Goal: Task Accomplishment & Management: Manage account settings

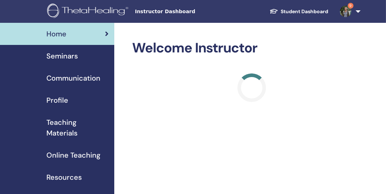
click at [70, 56] on span "Seminars" at bounding box center [61, 56] width 31 height 11
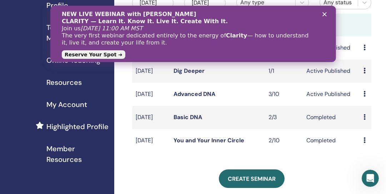
click at [364, 97] on icon at bounding box center [364, 94] width 2 height 6
click at [366, 130] on link "Attendees" at bounding box center [370, 130] width 27 height 7
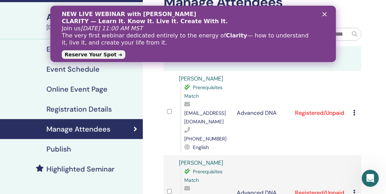
scroll to position [47, 0]
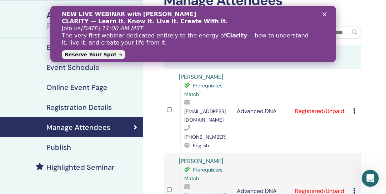
click at [354, 108] on icon at bounding box center [354, 111] width 2 height 6
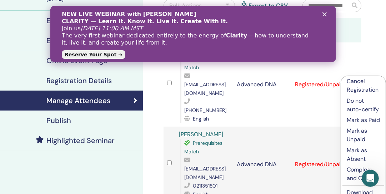
scroll to position [95, 0]
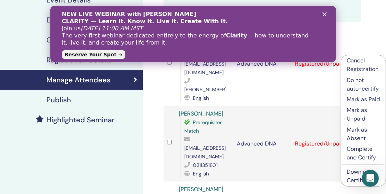
click at [359, 151] on p "Complete and Certify" at bounding box center [363, 153] width 33 height 17
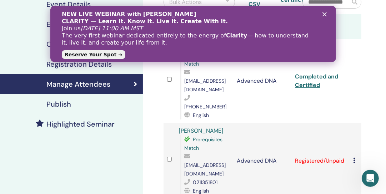
scroll to position [95, 0]
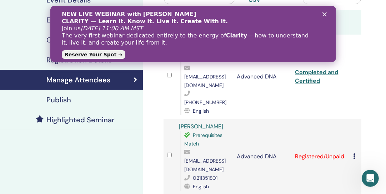
click at [353, 154] on icon at bounding box center [354, 157] width 2 height 6
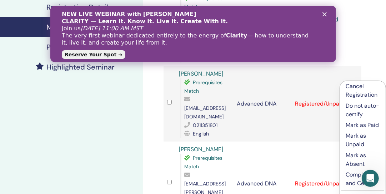
scroll to position [190, 0]
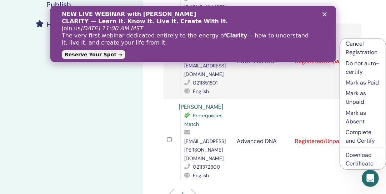
click at [356, 140] on p "Complete and Certify" at bounding box center [363, 136] width 34 height 17
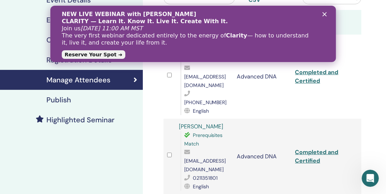
scroll to position [143, 0]
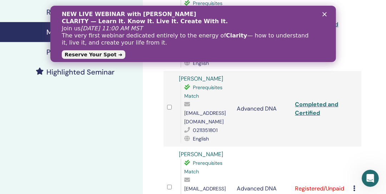
click at [354, 186] on icon at bounding box center [354, 189] width 2 height 6
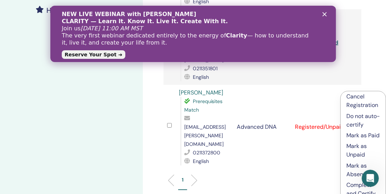
scroll to position [238, 0]
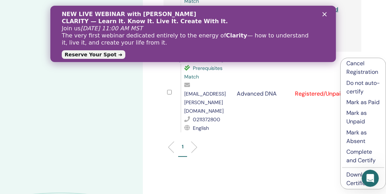
click at [354, 157] on p "Complete and Certify" at bounding box center [363, 156] width 34 height 17
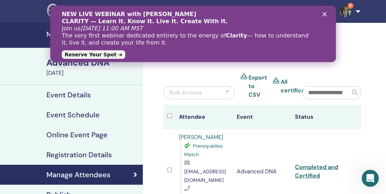
click at [281, 83] on link "All certificates" at bounding box center [297, 86] width 33 height 17
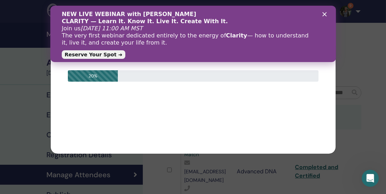
click at [325, 14] on polygon "Close" at bounding box center [324, 14] width 4 height 4
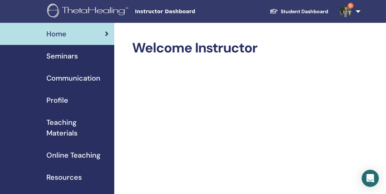
click at [57, 57] on span "Seminars" at bounding box center [61, 56] width 31 height 11
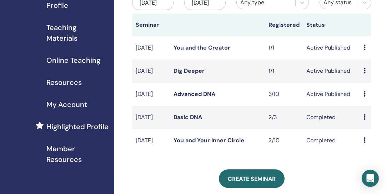
scroll to position [95, 0]
click at [365, 97] on icon at bounding box center [364, 94] width 2 height 6
click at [371, 132] on link "Attendees" at bounding box center [371, 130] width 27 height 7
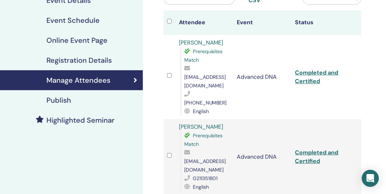
scroll to position [95, 0]
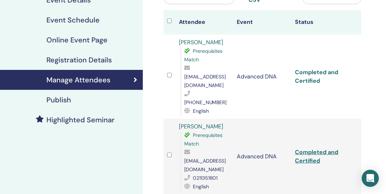
click at [311, 69] on link "Completed and Certified" at bounding box center [316, 77] width 43 height 16
click at [309, 149] on link "Completed and Certified" at bounding box center [316, 157] width 43 height 16
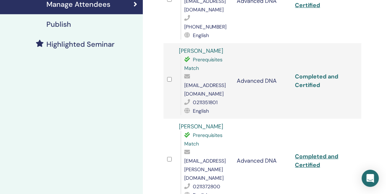
scroll to position [190, 0]
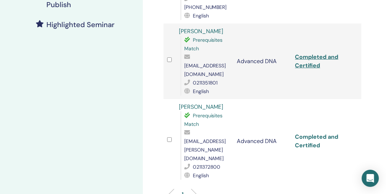
click at [308, 133] on link "Completed and Certified" at bounding box center [316, 141] width 43 height 16
click at [311, 53] on link "Completed and Certified" at bounding box center [316, 61] width 43 height 16
click at [313, 133] on link "Completed and Certified" at bounding box center [316, 141] width 43 height 16
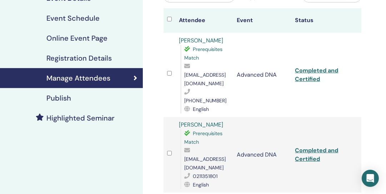
scroll to position [95, 0]
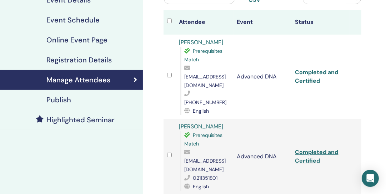
click at [311, 69] on link "Completed and Certified" at bounding box center [316, 77] width 43 height 16
